Goal: Information Seeking & Learning: Learn about a topic

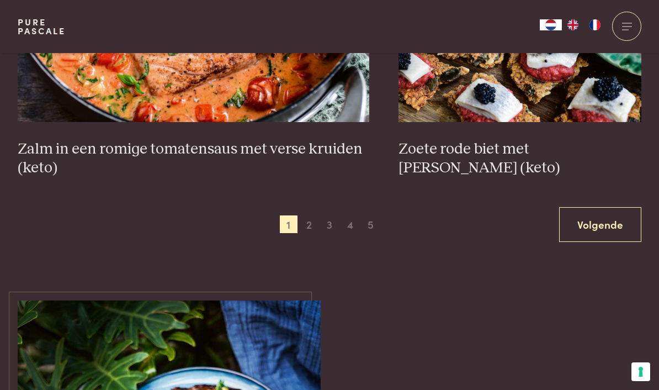
click at [310, 217] on span "2" at bounding box center [309, 224] width 18 height 18
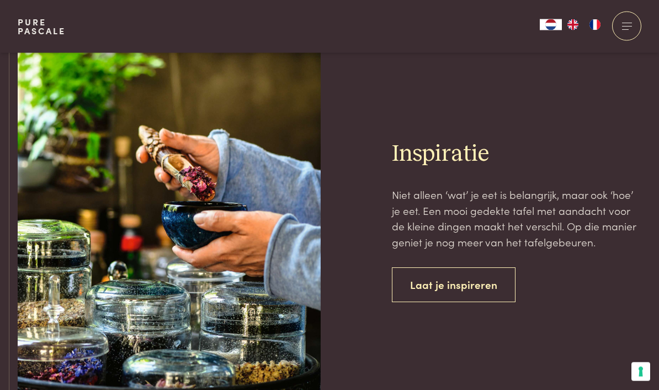
scroll to position [4261, 0]
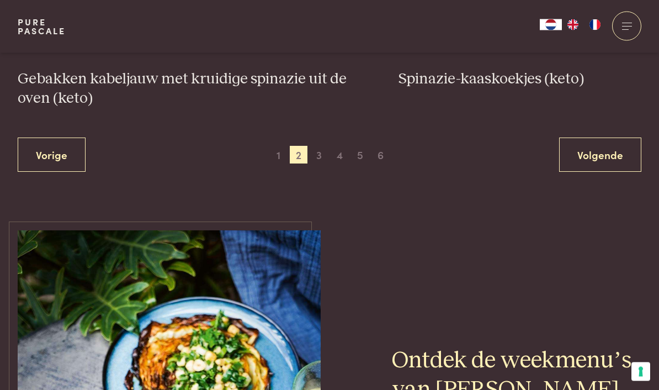
click at [319, 146] on span "3" at bounding box center [319, 155] width 18 height 18
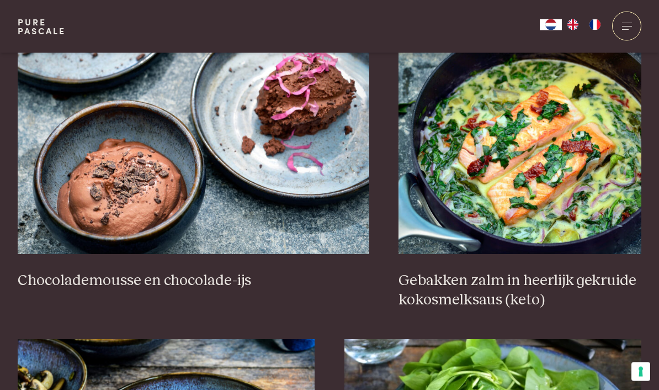
scroll to position [1067, 0]
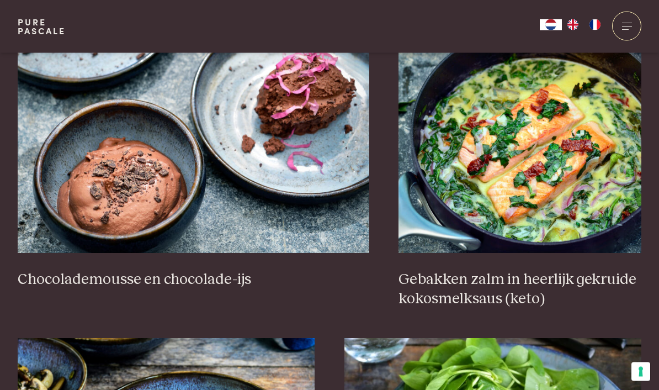
click at [552, 151] on img at bounding box center [520, 143] width 243 height 221
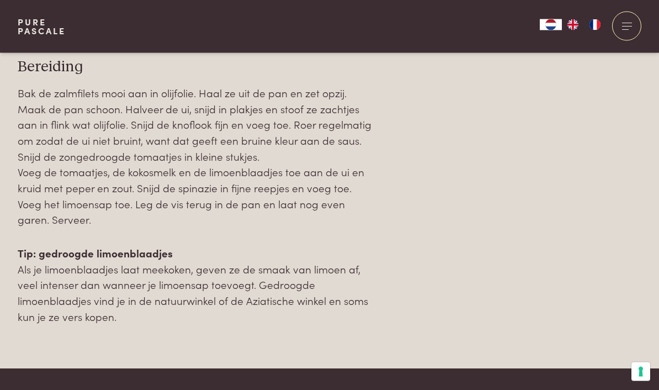
scroll to position [1252, 0]
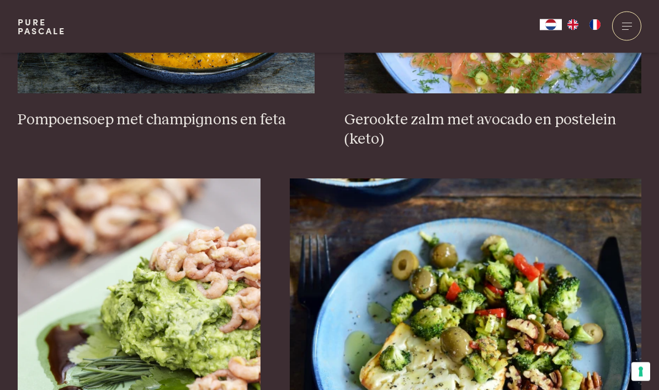
scroll to position [1537, 0]
